Goal: Find specific page/section: Find specific page/section

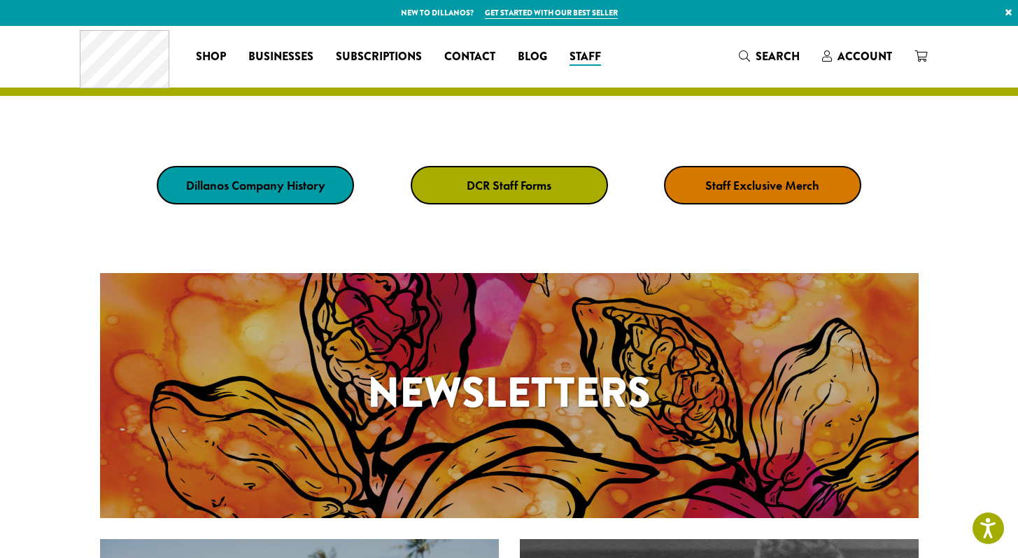
click at [503, 178] on strong "DCR Staff Forms" at bounding box center [509, 185] width 85 height 16
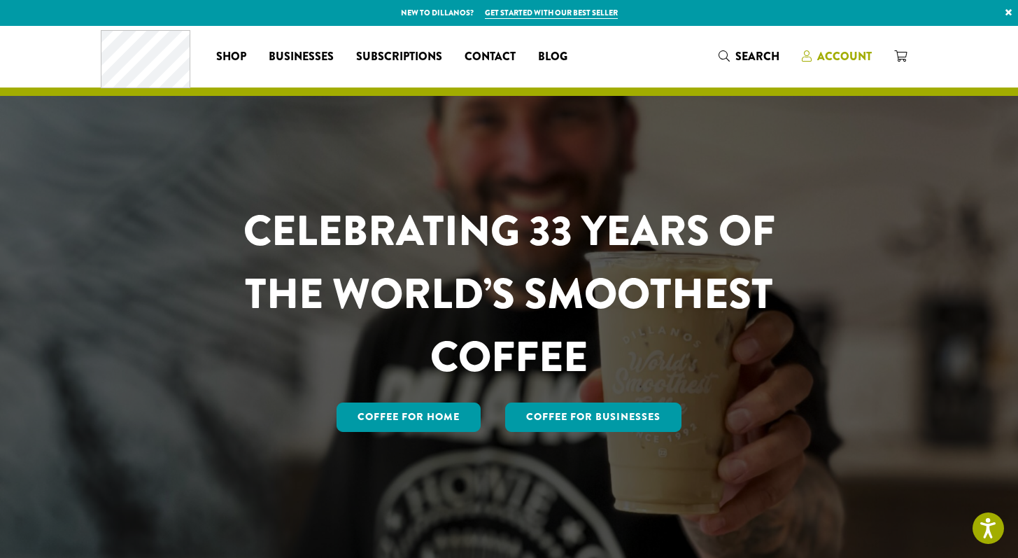
click at [851, 56] on span "Account" at bounding box center [844, 56] width 55 height 16
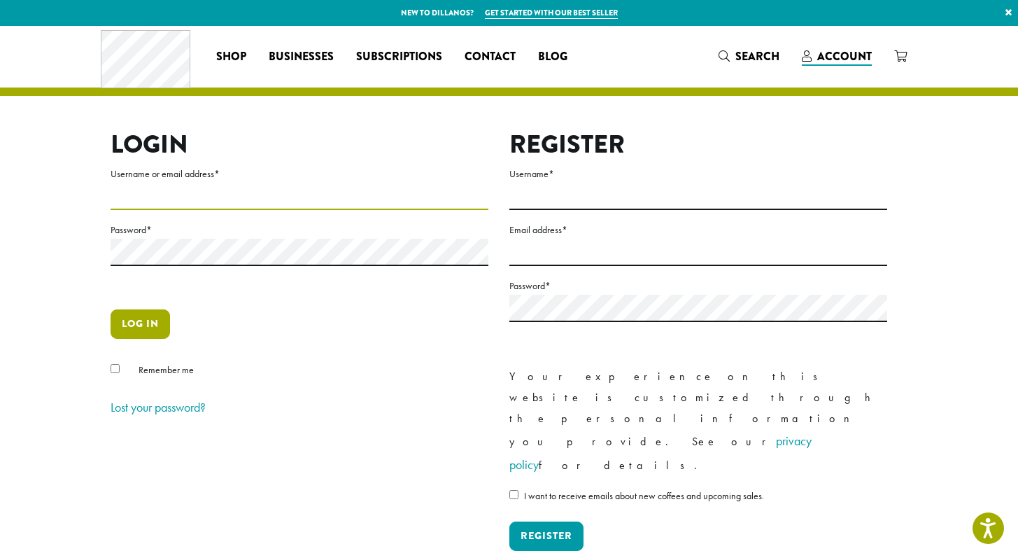
type input "**********"
click at [147, 327] on button "Log in" at bounding box center [140, 323] width 59 height 29
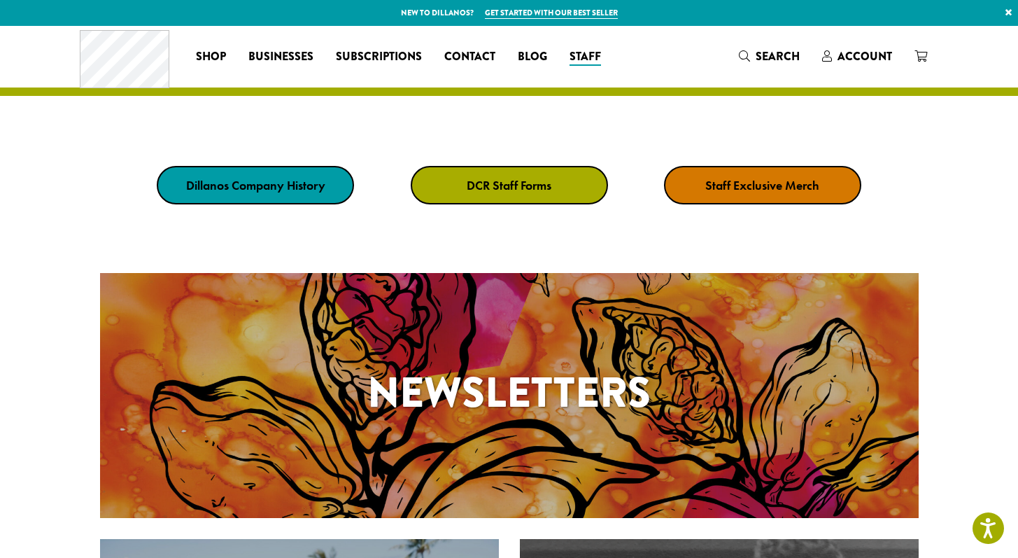
click at [500, 178] on strong "DCR Staff Forms" at bounding box center [509, 185] width 85 height 16
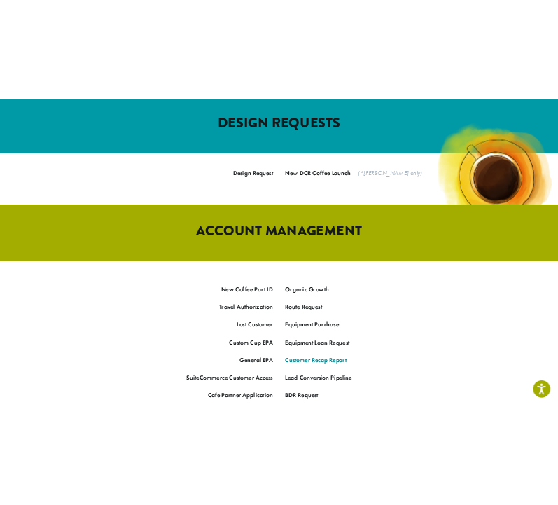
scroll to position [576, 0]
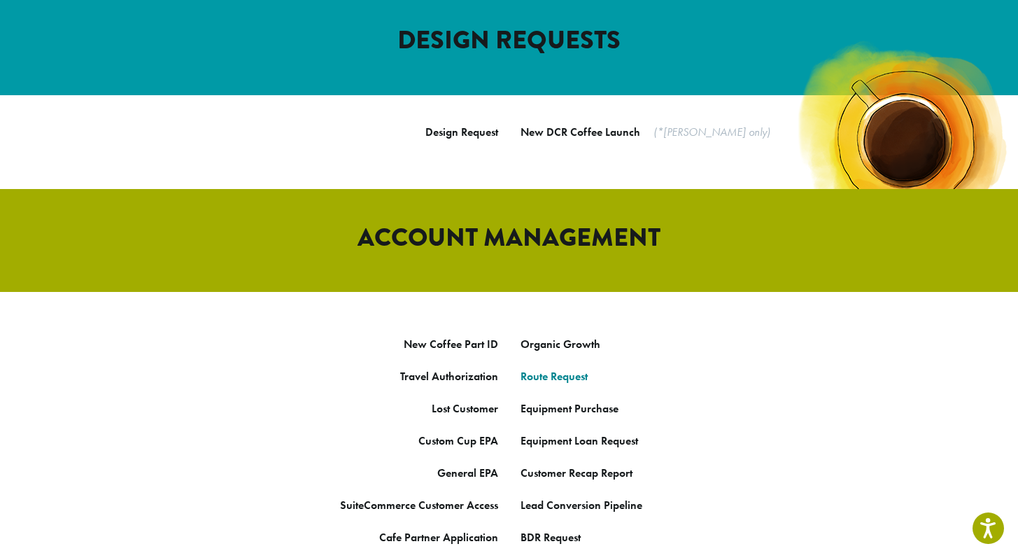
click at [572, 369] on strong "Route Request" at bounding box center [554, 376] width 67 height 15
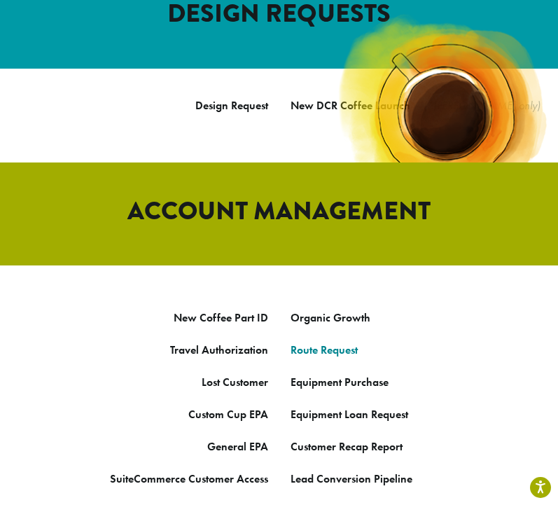
scroll to position [581, 0]
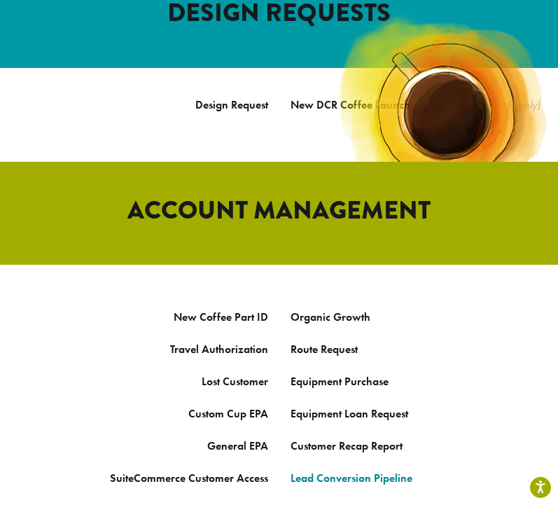
click at [348, 470] on link "Lead Conversion Pipeline" at bounding box center [351, 477] width 122 height 15
